Goal: Browse casually: Explore the website without a specific task or goal

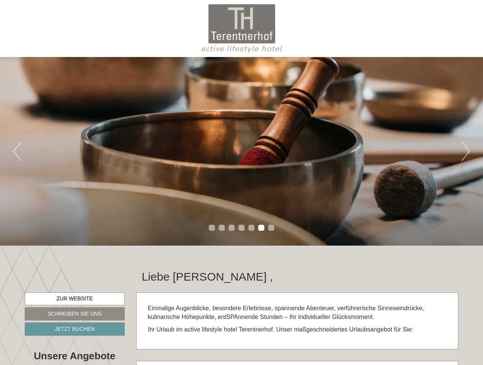
click at [241, 182] on div "Previous Next 1 2 3 4 5 6 7" at bounding box center [241, 151] width 483 height 189
click at [17, 151] on button "Previous" at bounding box center [17, 151] width 8 height 19
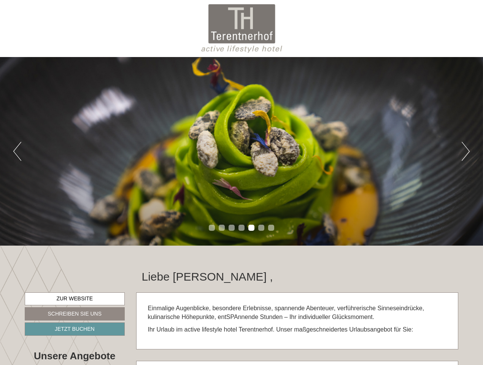
click at [241, 151] on div "Previous Next 1 2 3 4 5 6 7" at bounding box center [241, 151] width 483 height 189
click at [465, 151] on button "Next" at bounding box center [465, 151] width 8 height 19
click at [212, 228] on li "1" at bounding box center [212, 228] width 6 height 6
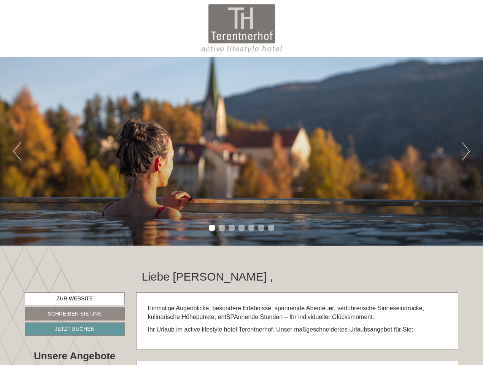
click at [222, 228] on li "2" at bounding box center [222, 228] width 6 height 6
click at [231, 228] on li "3" at bounding box center [231, 228] width 6 height 6
click at [241, 228] on li "4" at bounding box center [241, 228] width 6 height 6
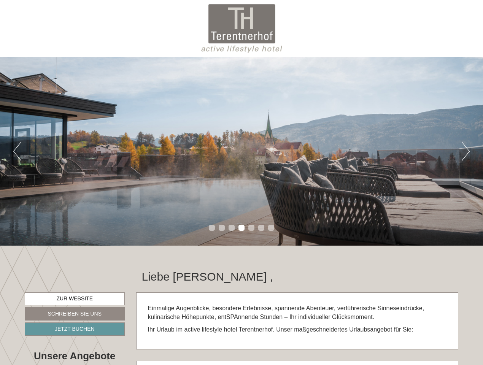
click at [251, 228] on li "5" at bounding box center [251, 228] width 6 height 6
click at [261, 228] on li "6" at bounding box center [261, 228] width 6 height 6
